Goal: Transaction & Acquisition: Purchase product/service

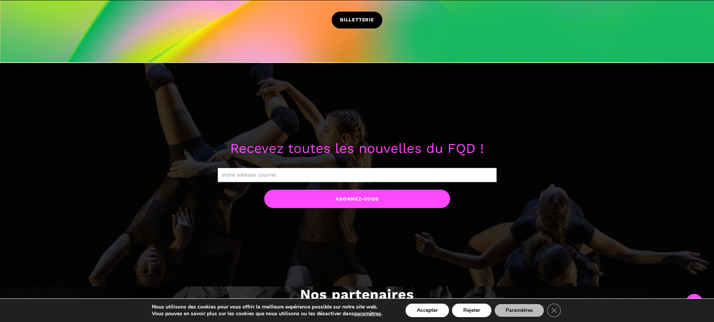
click at [353, 18] on span "BILLETTERIE" at bounding box center [357, 20] width 34 height 8
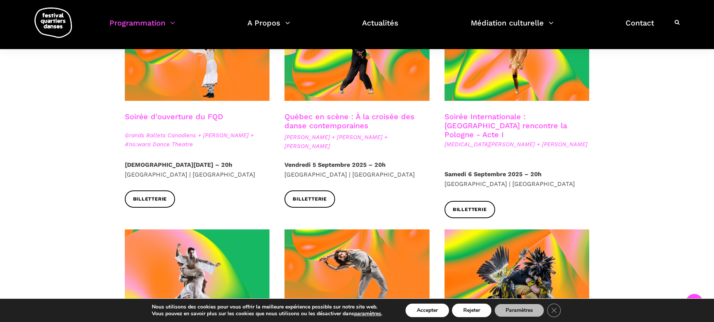
scroll to position [233, 0]
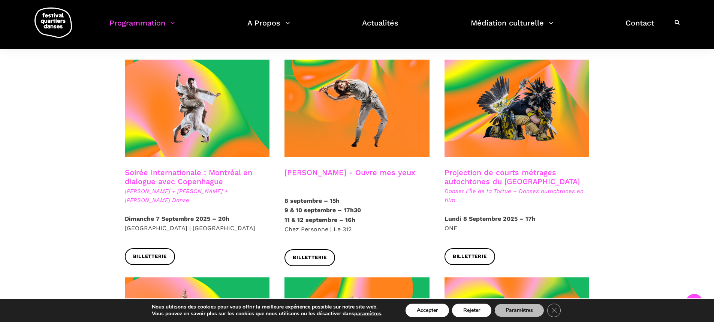
scroll to position [406, 0]
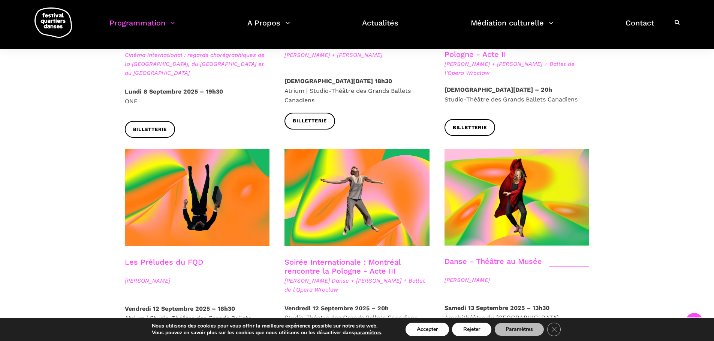
scroll to position [756, 0]
